Goal: Navigation & Orientation: Find specific page/section

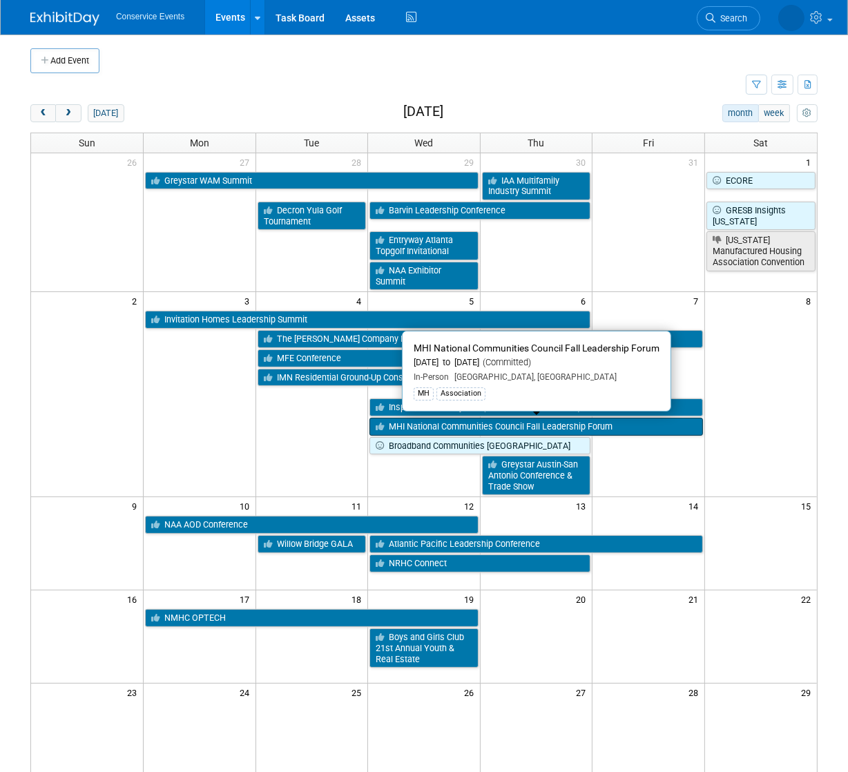
click at [431, 425] on link "MHI National Communities Council Fall Leadership Forum" at bounding box center [535, 427] width 333 height 18
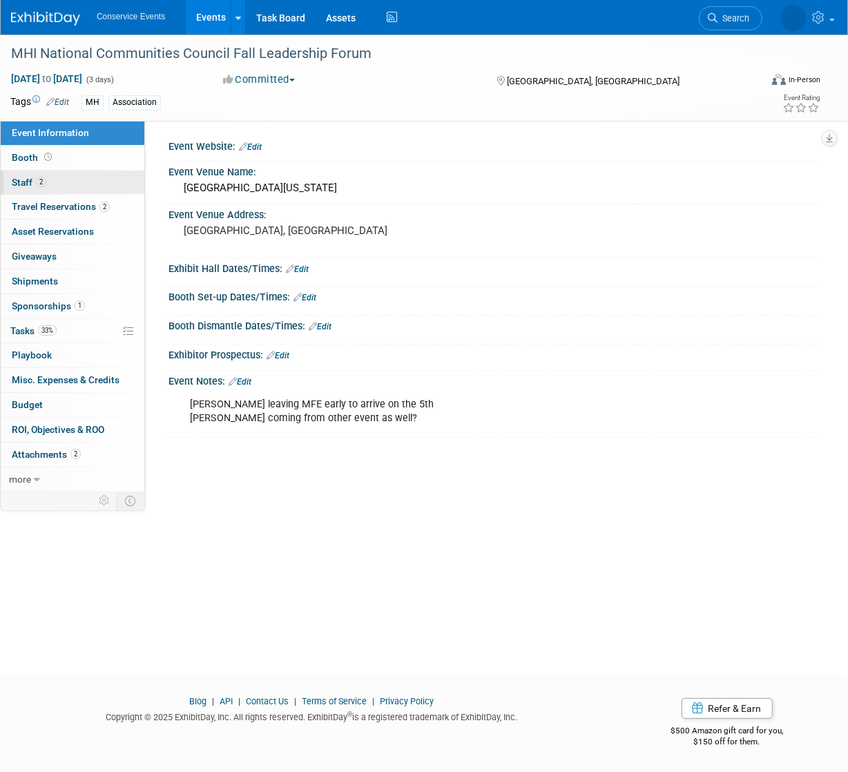
click at [53, 186] on link "2 Staff 2" at bounding box center [73, 182] width 144 height 24
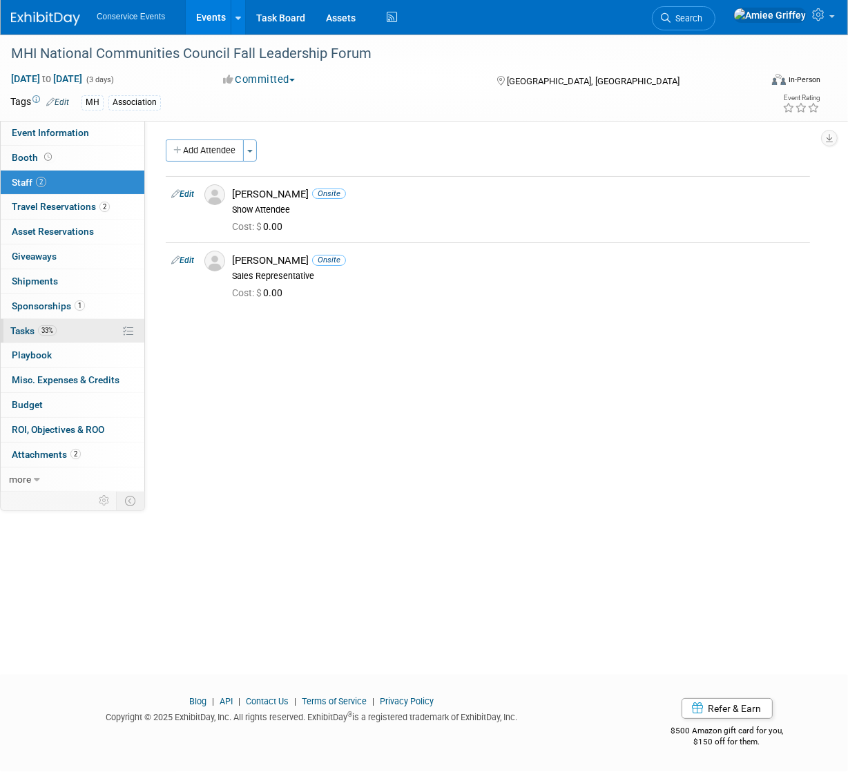
click at [63, 332] on link "33% Tasks 33%" at bounding box center [73, 331] width 144 height 24
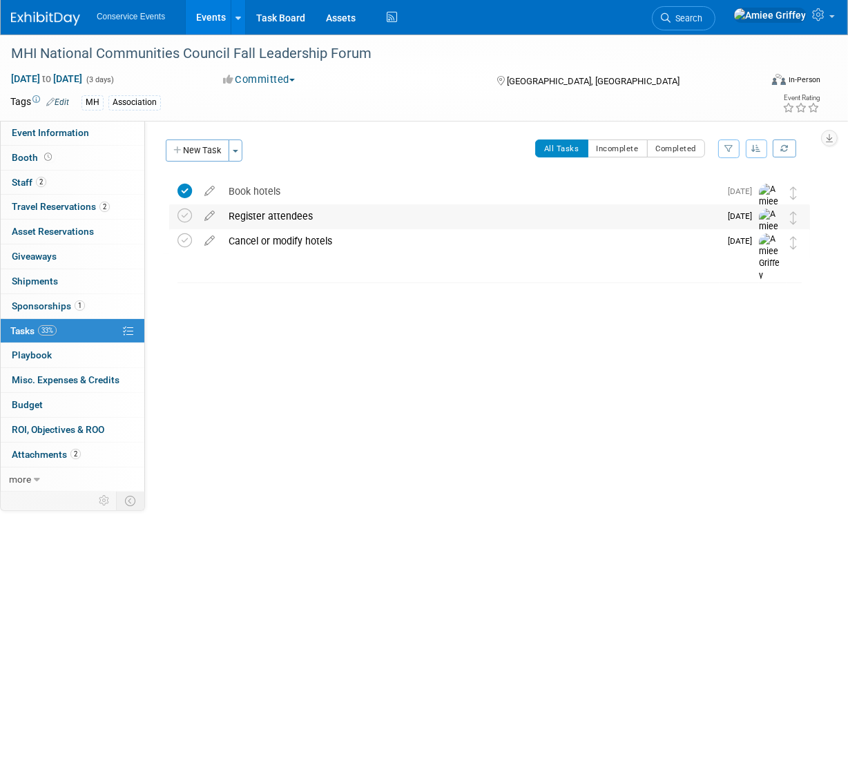
click at [260, 215] on div "Register attendees" at bounding box center [471, 215] width 498 height 23
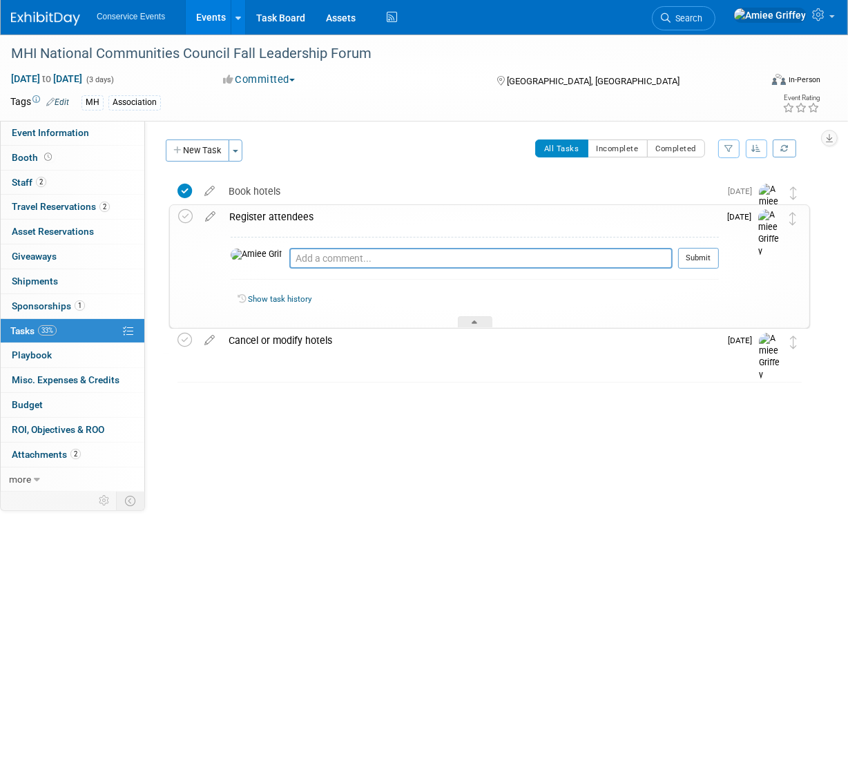
click at [260, 215] on div "Register attendees" at bounding box center [470, 216] width 496 height 23
